Goal: Transaction & Acquisition: Register for event/course

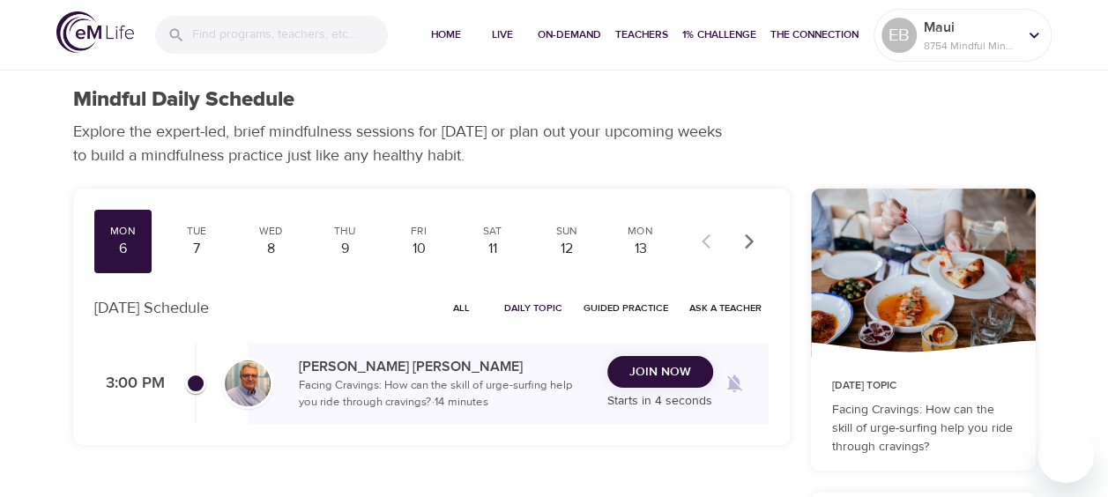
click at [660, 372] on span "Join Now" at bounding box center [660, 372] width 62 height 22
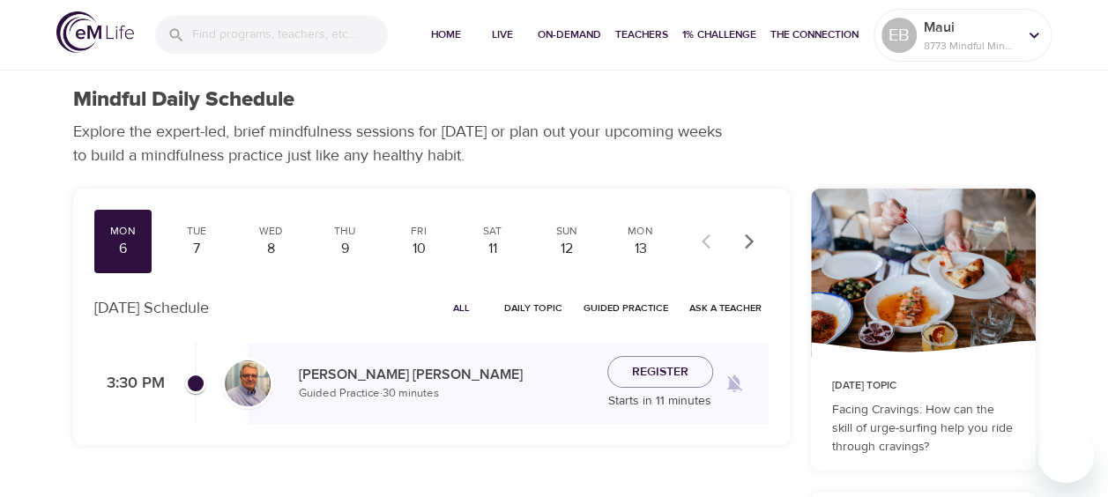
click at [466, 311] on span "All" at bounding box center [462, 308] width 42 height 17
